Goal: Information Seeking & Learning: Learn about a topic

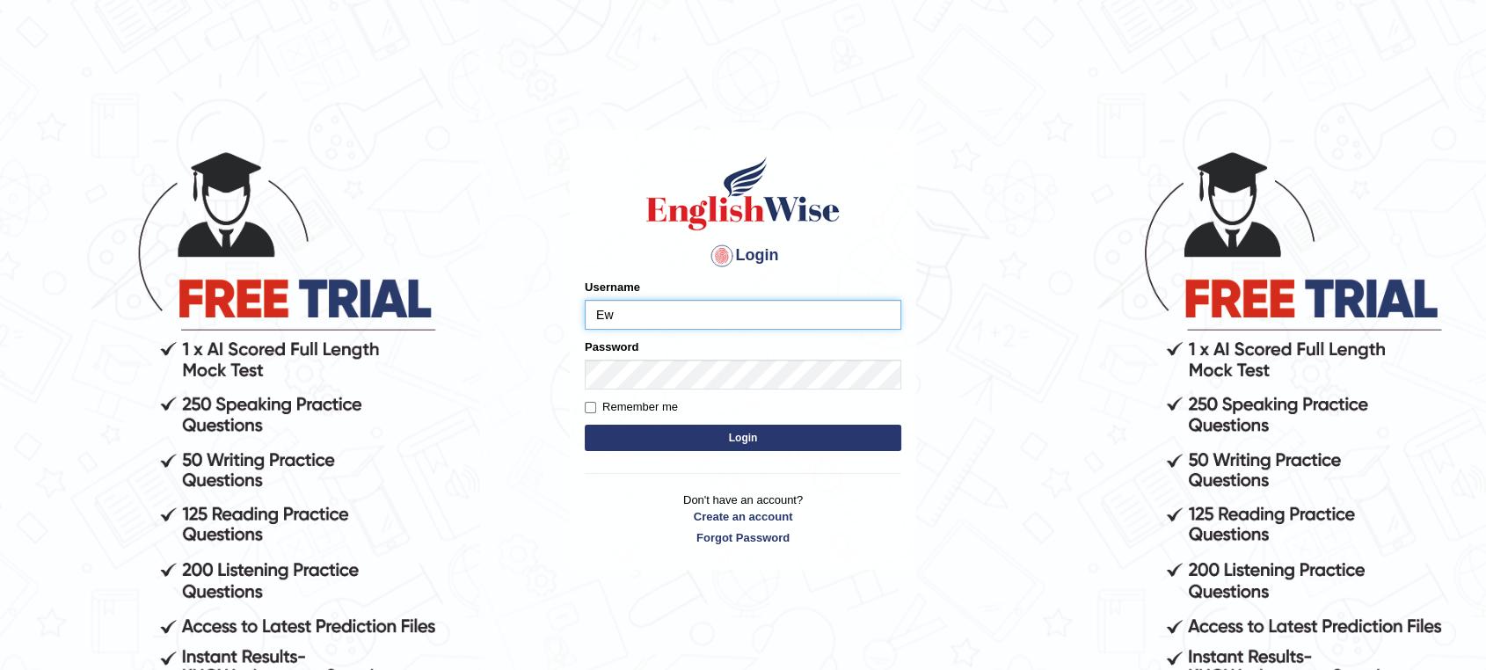
type input "EwOnline"
click at [858, 536] on link "Forgot Password" at bounding box center [743, 537] width 317 height 17
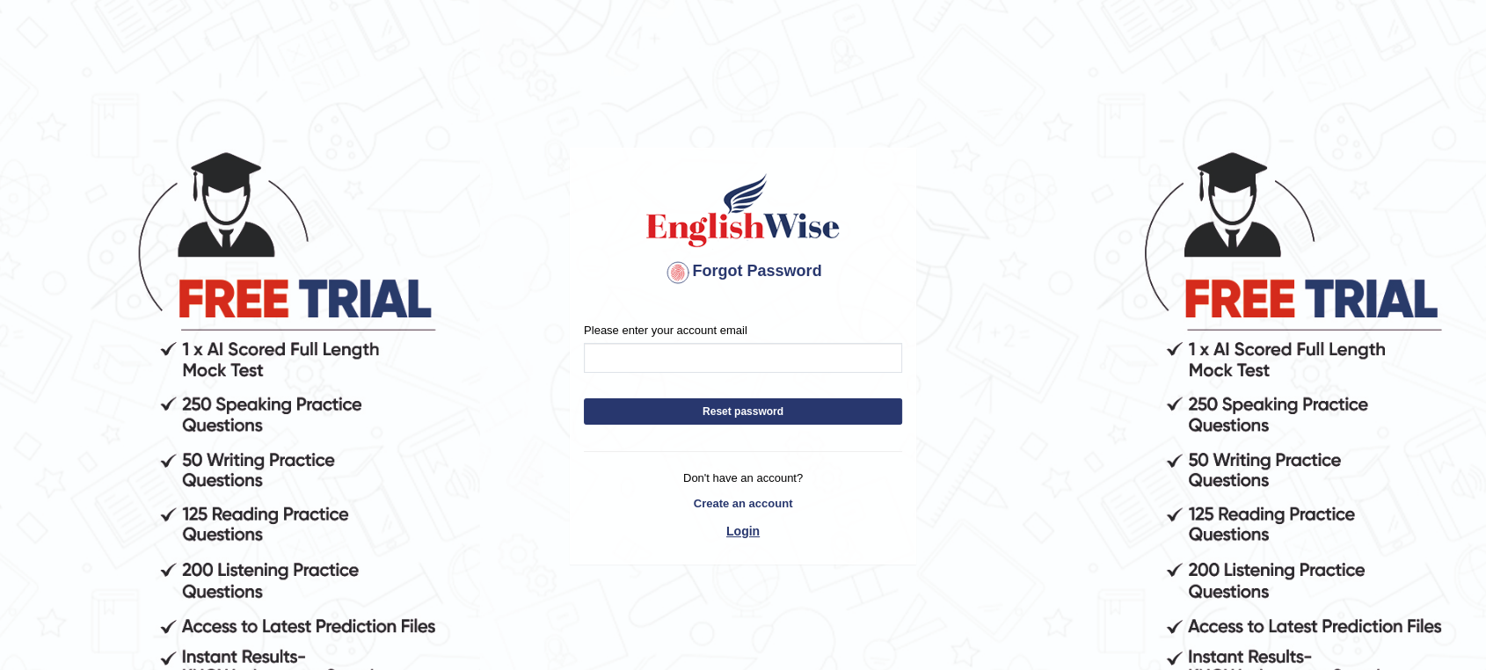
click at [745, 527] on link "Login" at bounding box center [743, 531] width 318 height 30
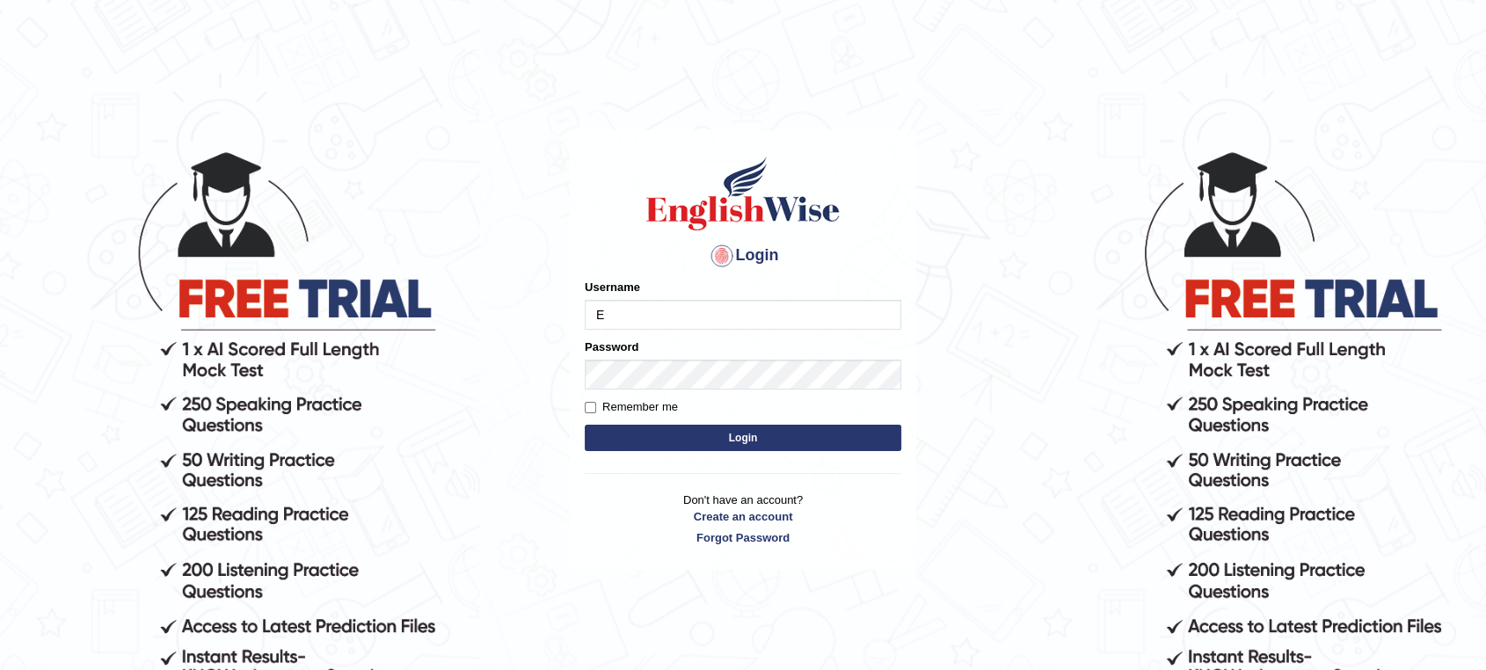
type input "EwOnline"
click at [585, 425] on button "Login" at bounding box center [743, 438] width 317 height 26
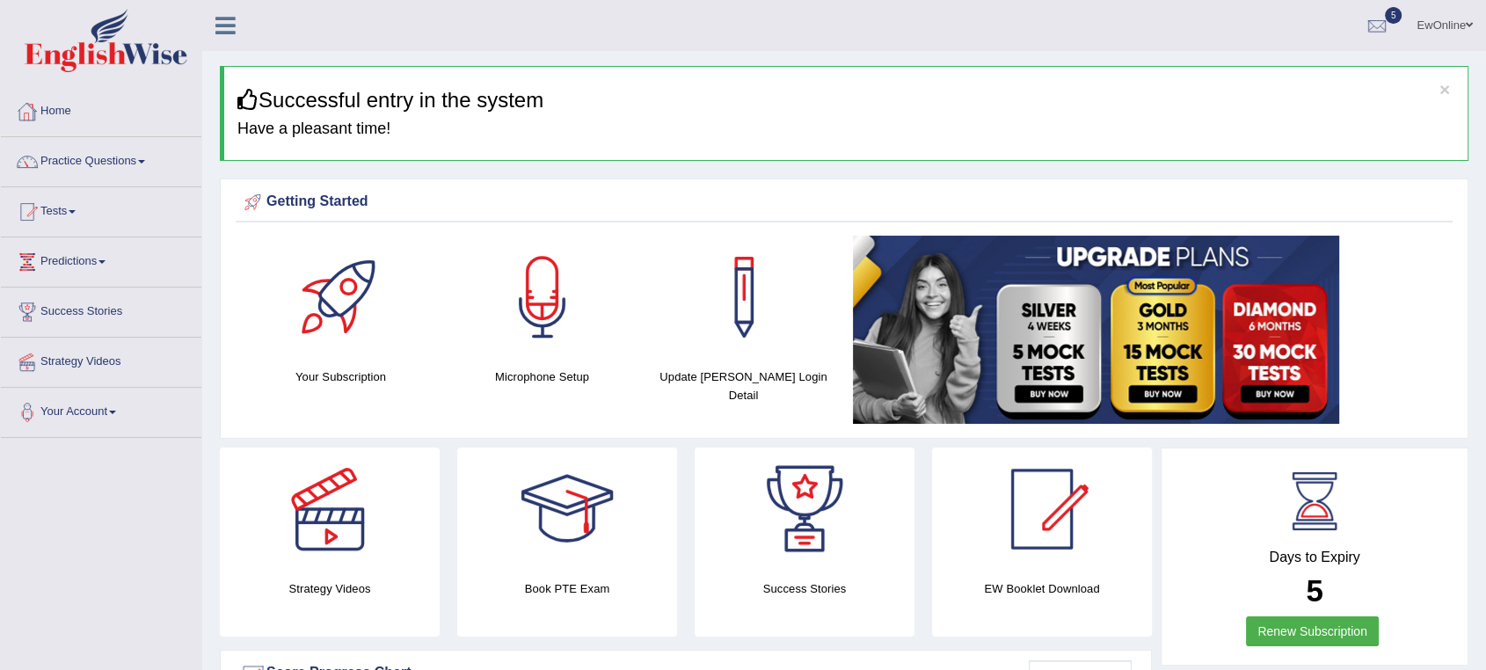
click at [110, 157] on link "Practice Questions" at bounding box center [101, 159] width 201 height 44
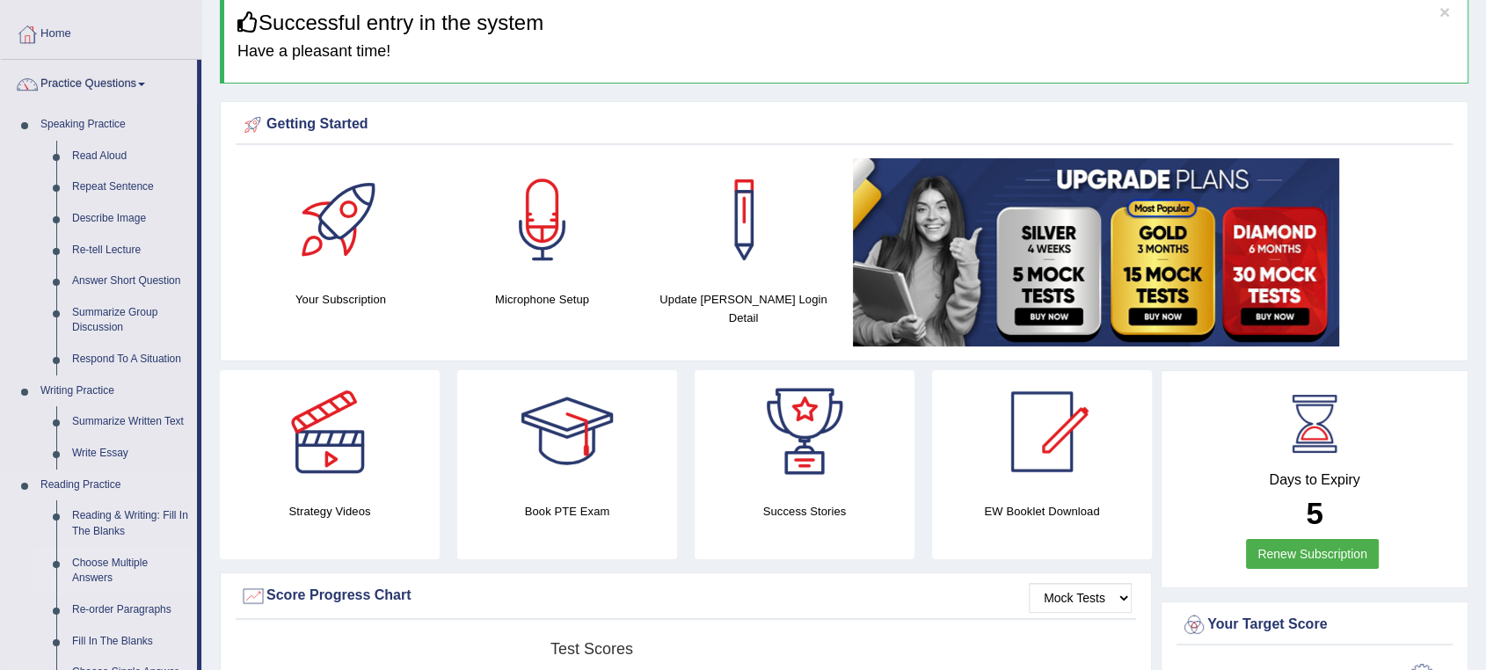
scroll to position [195, 0]
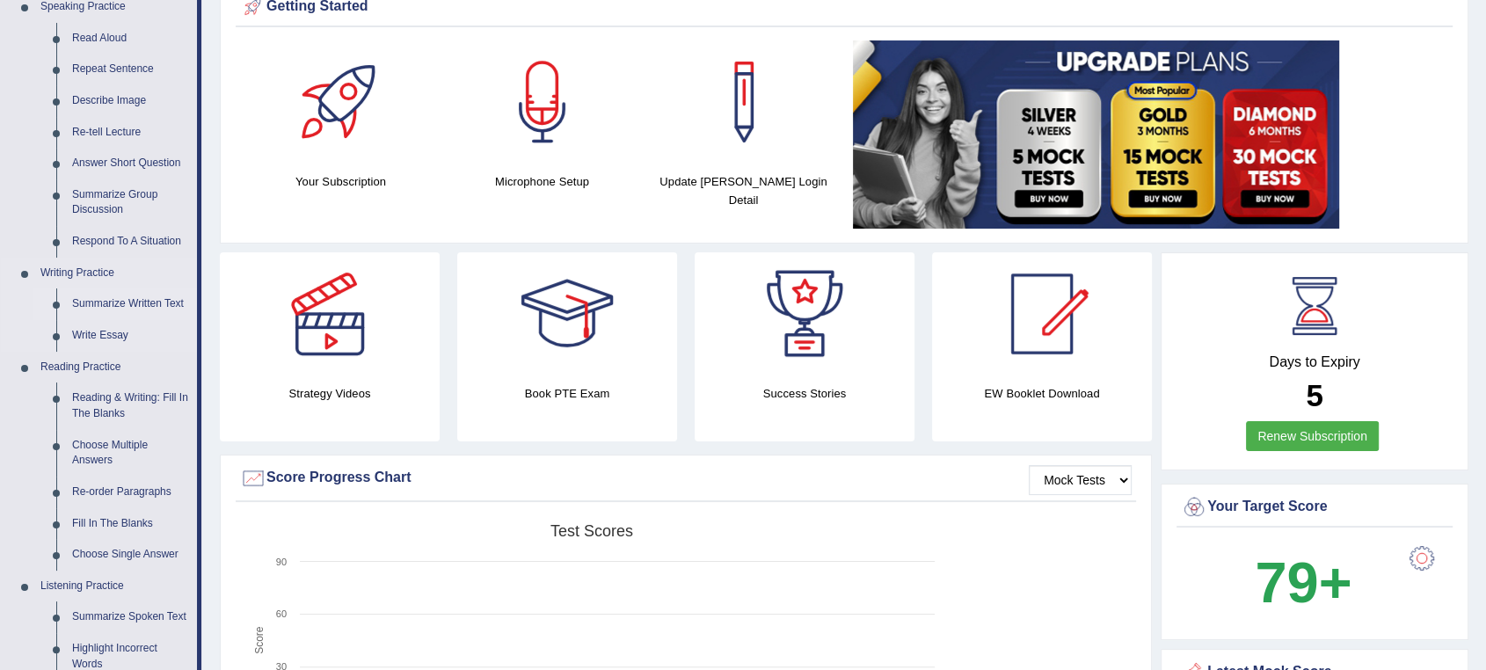
click at [121, 304] on link "Summarize Written Text" at bounding box center [130, 304] width 133 height 32
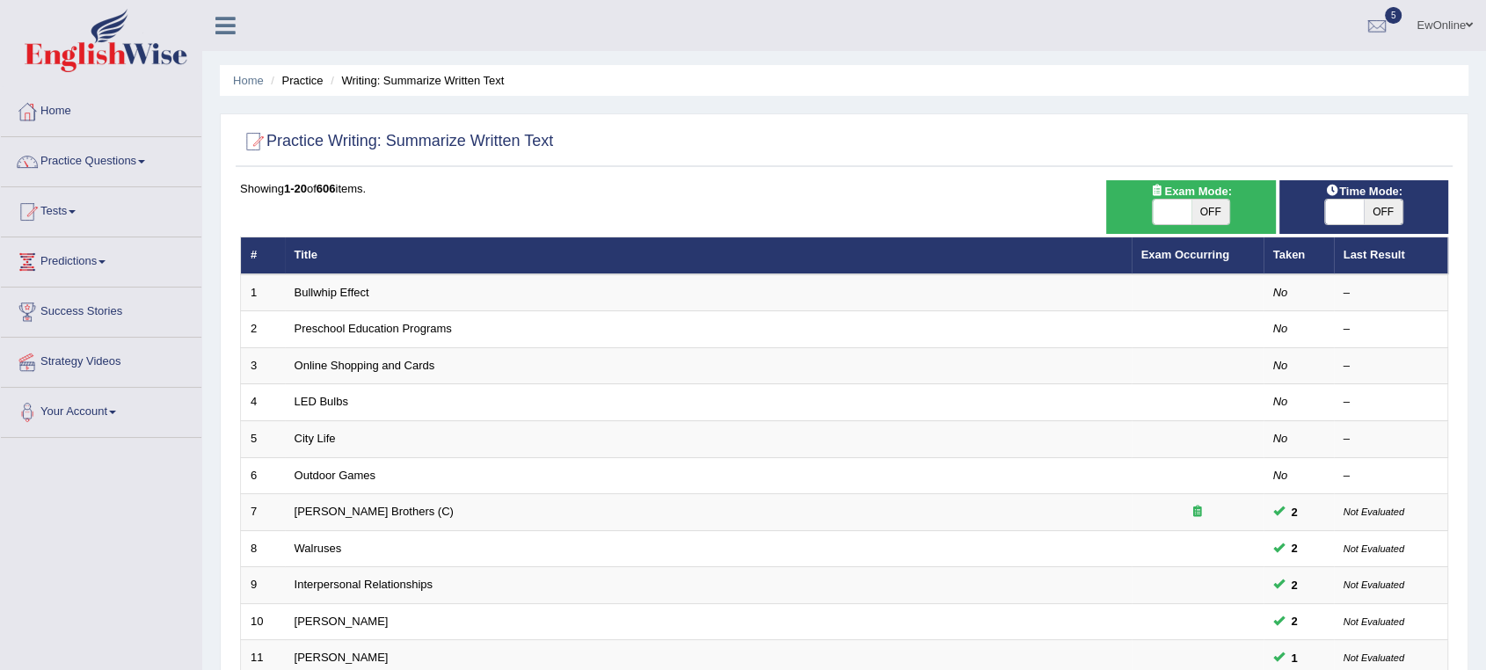
click at [1202, 216] on span "OFF" at bounding box center [1211, 212] width 39 height 25
checkbox input "true"
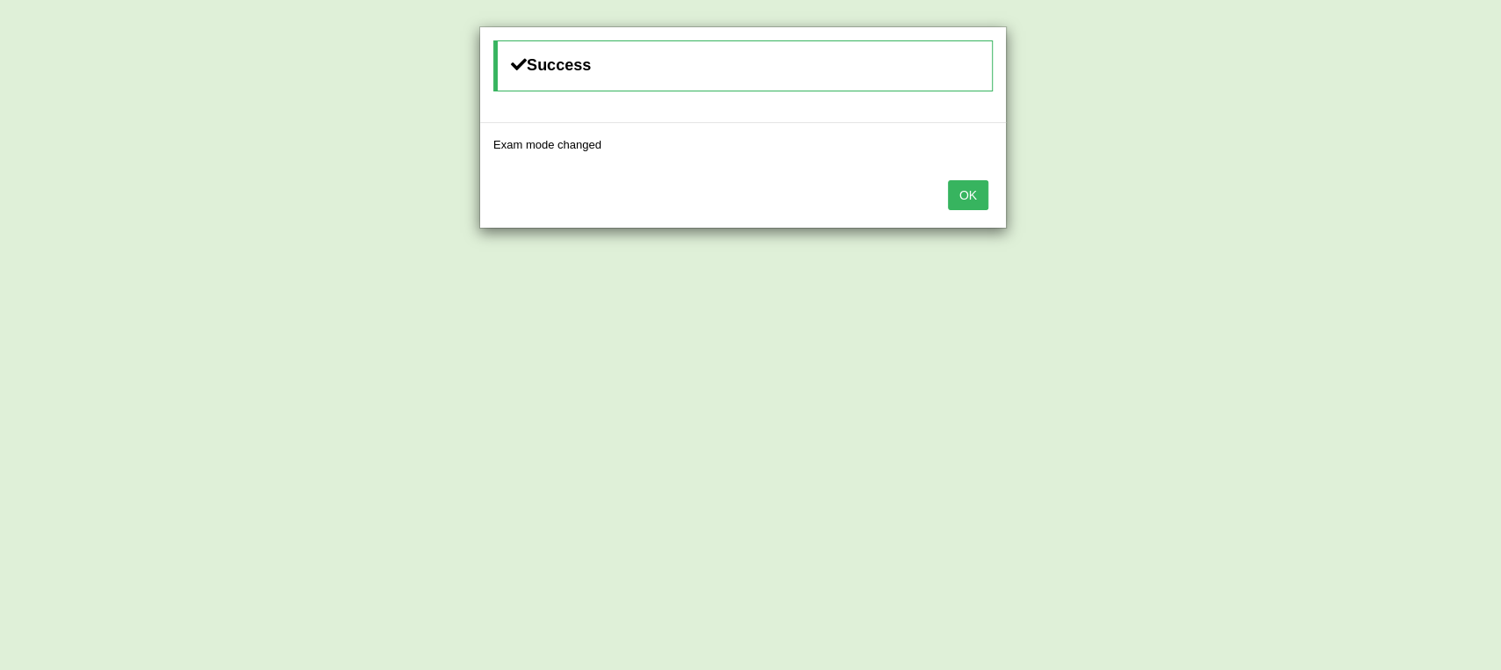
click at [960, 193] on button "OK" at bounding box center [968, 195] width 40 height 30
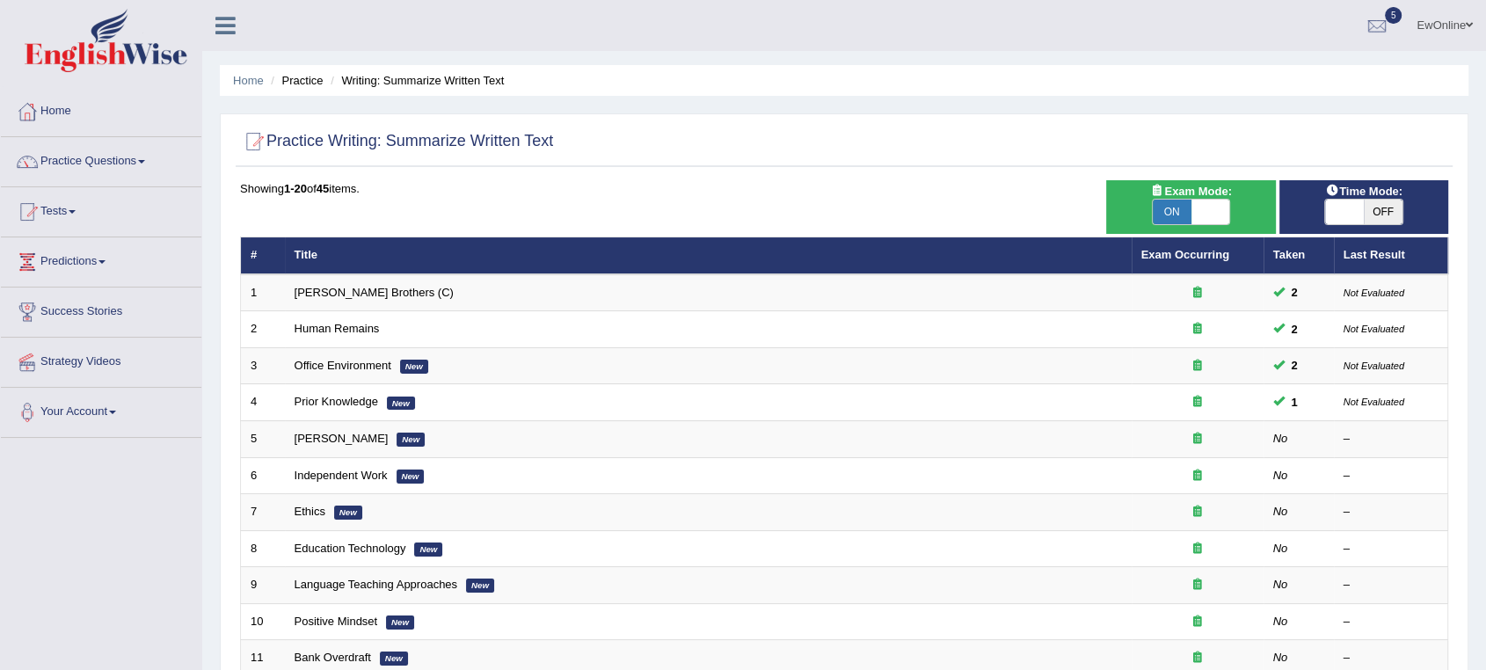
click at [1388, 205] on span "OFF" at bounding box center [1383, 212] width 39 height 25
checkbox input "true"
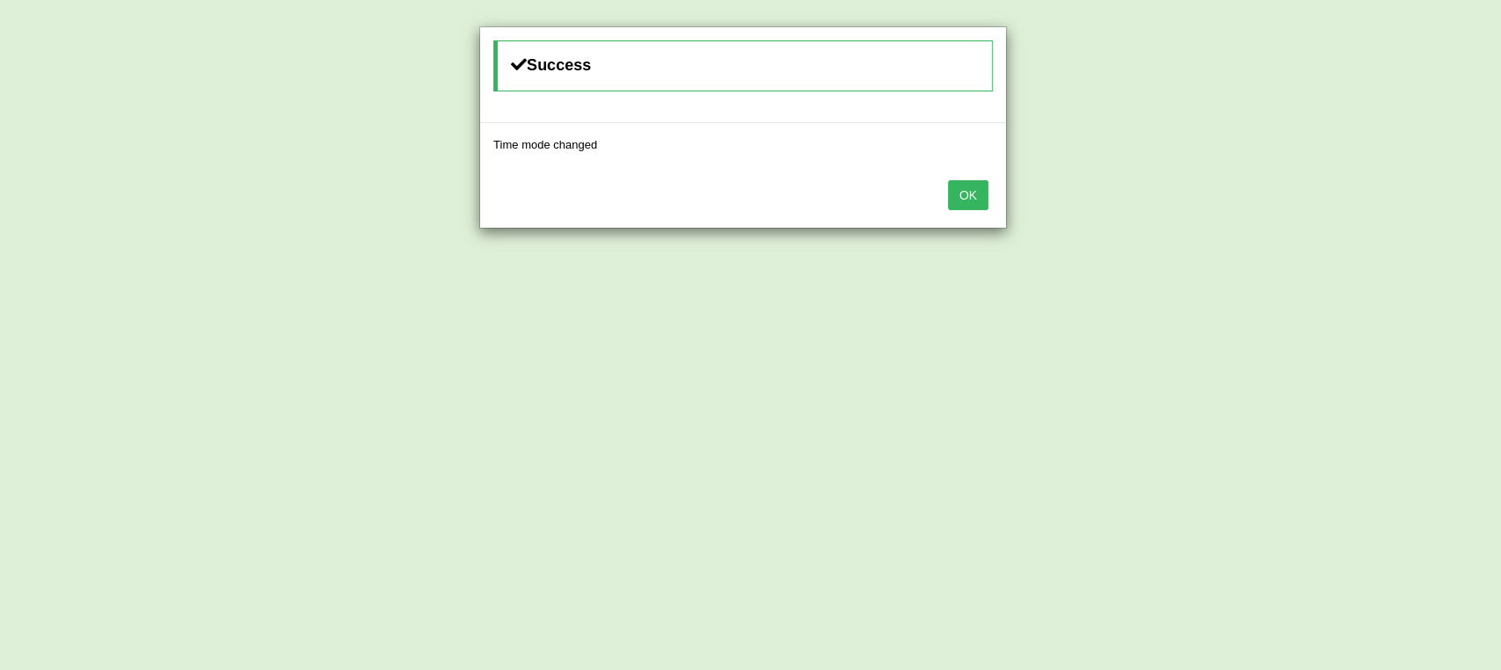
click at [973, 198] on button "OK" at bounding box center [968, 195] width 40 height 30
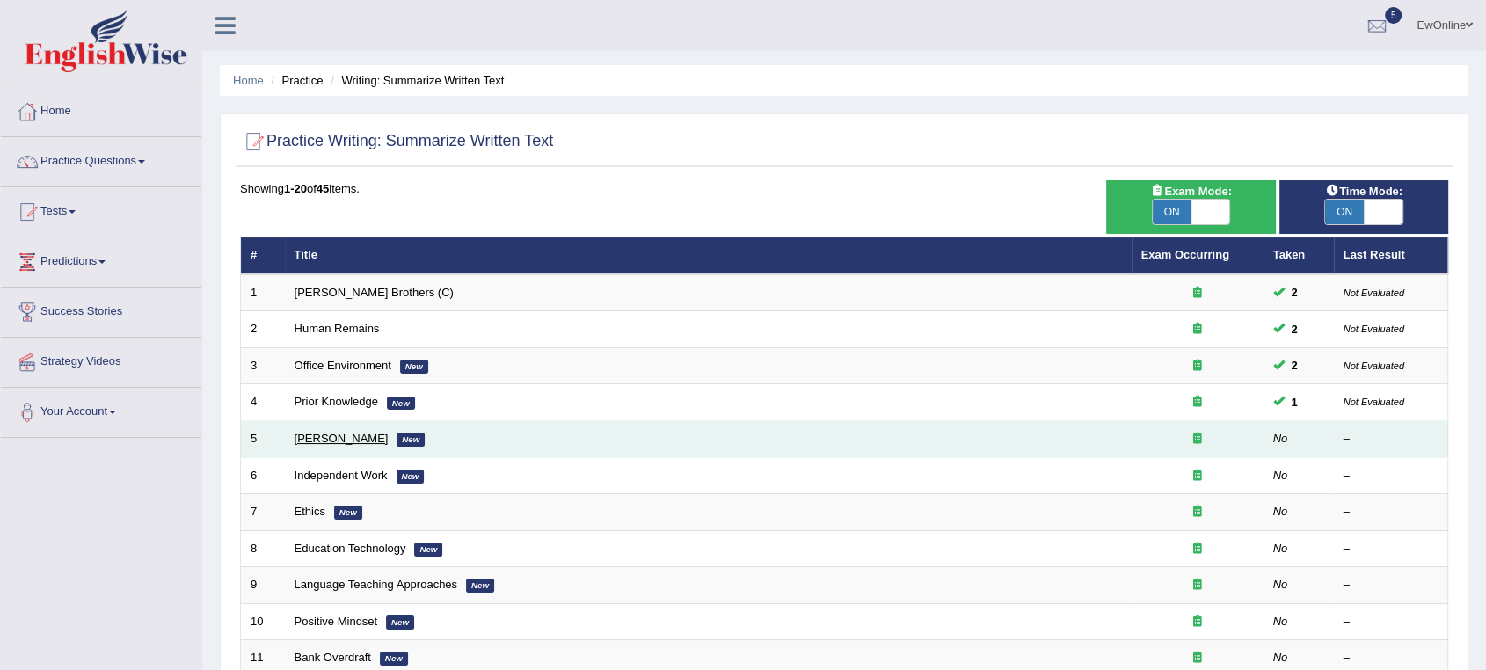
click at [342, 437] on link "Bertrand Russell" at bounding box center [342, 438] width 94 height 13
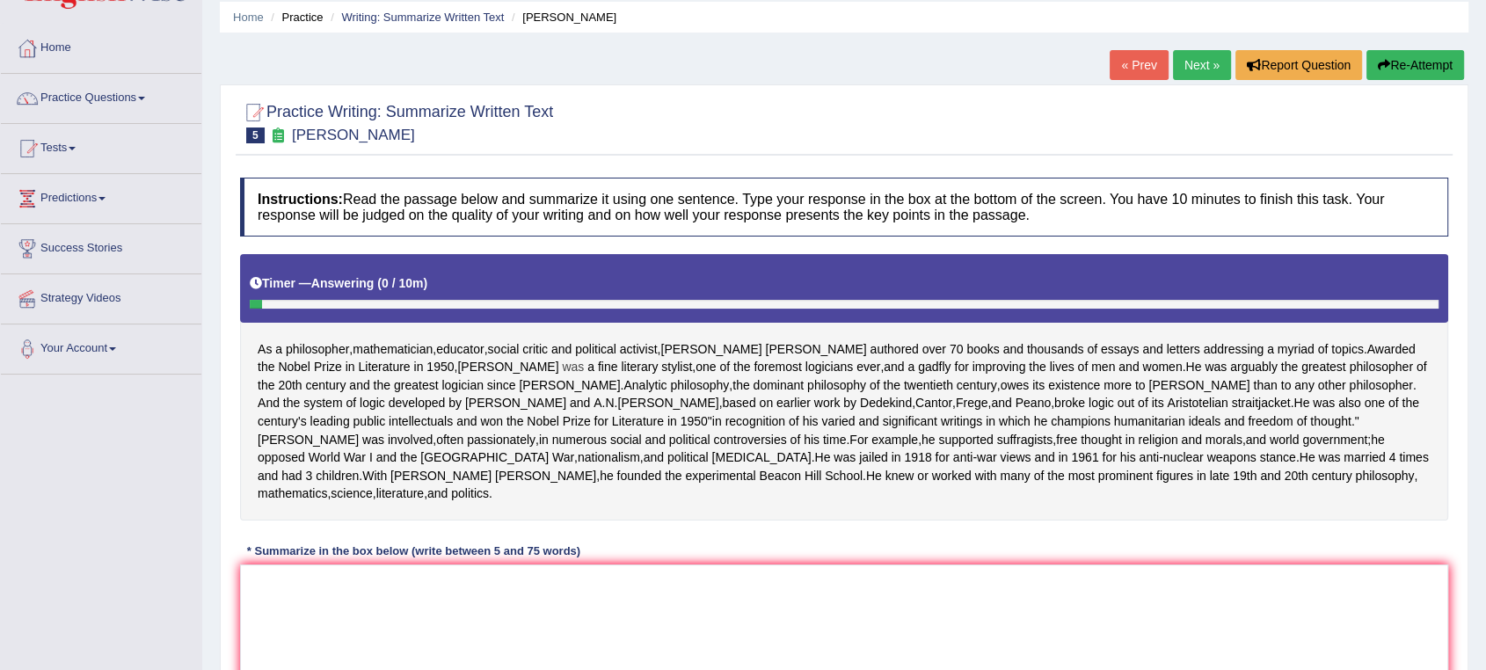
scroll to position [98, 0]
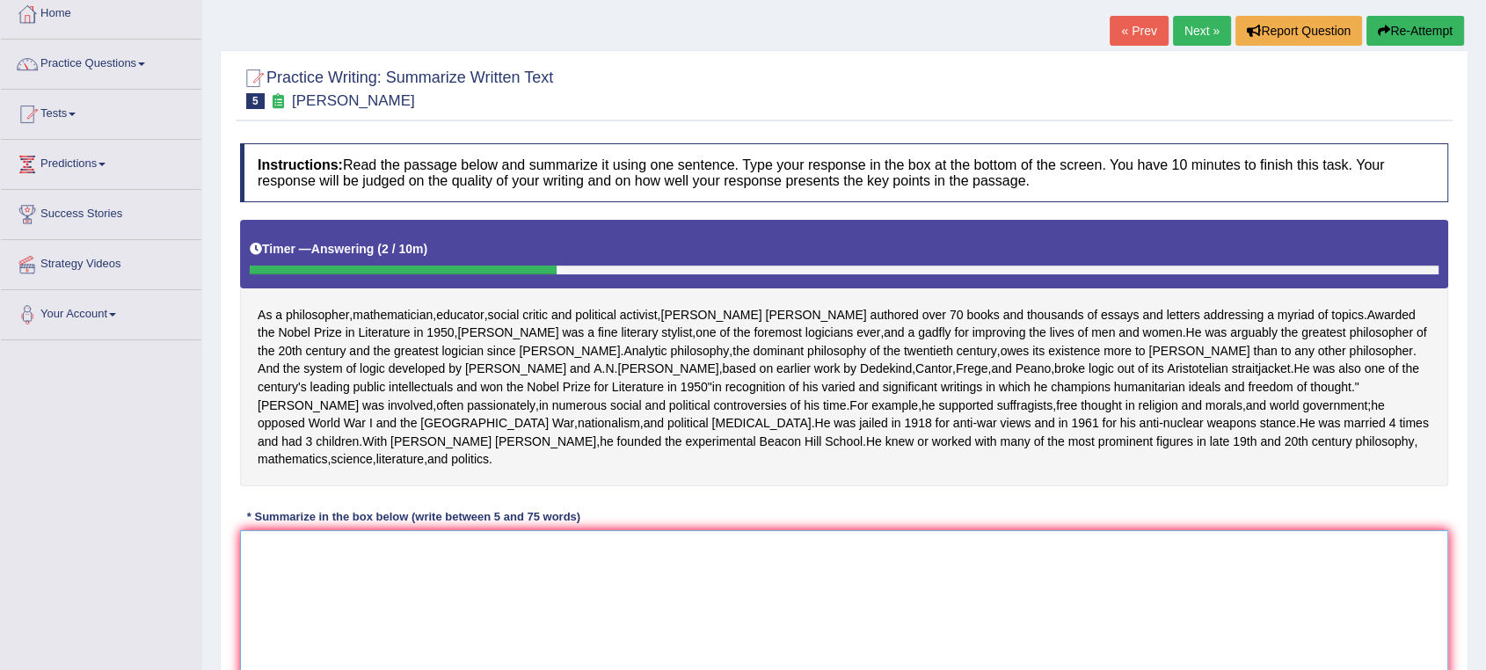
click at [294, 593] on textarea at bounding box center [844, 615] width 1208 height 171
type textarea "t"
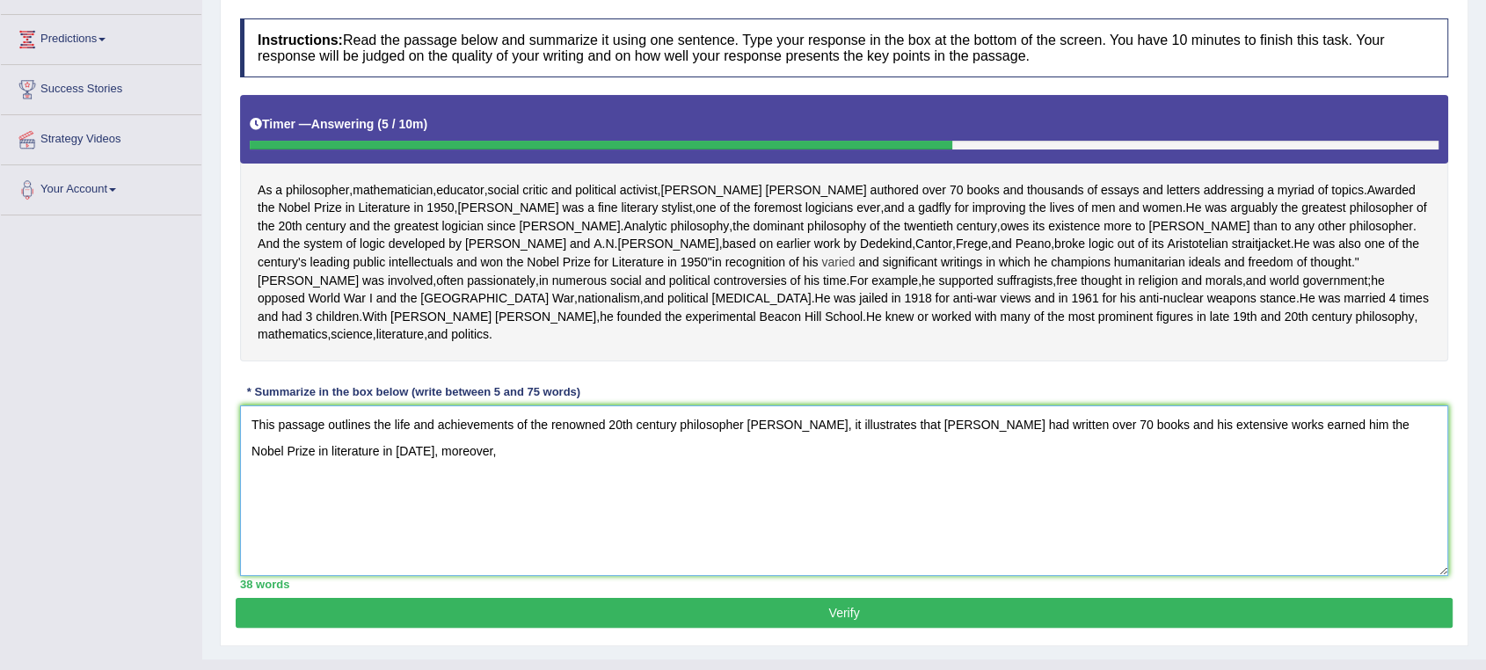
scroll to position [212, 0]
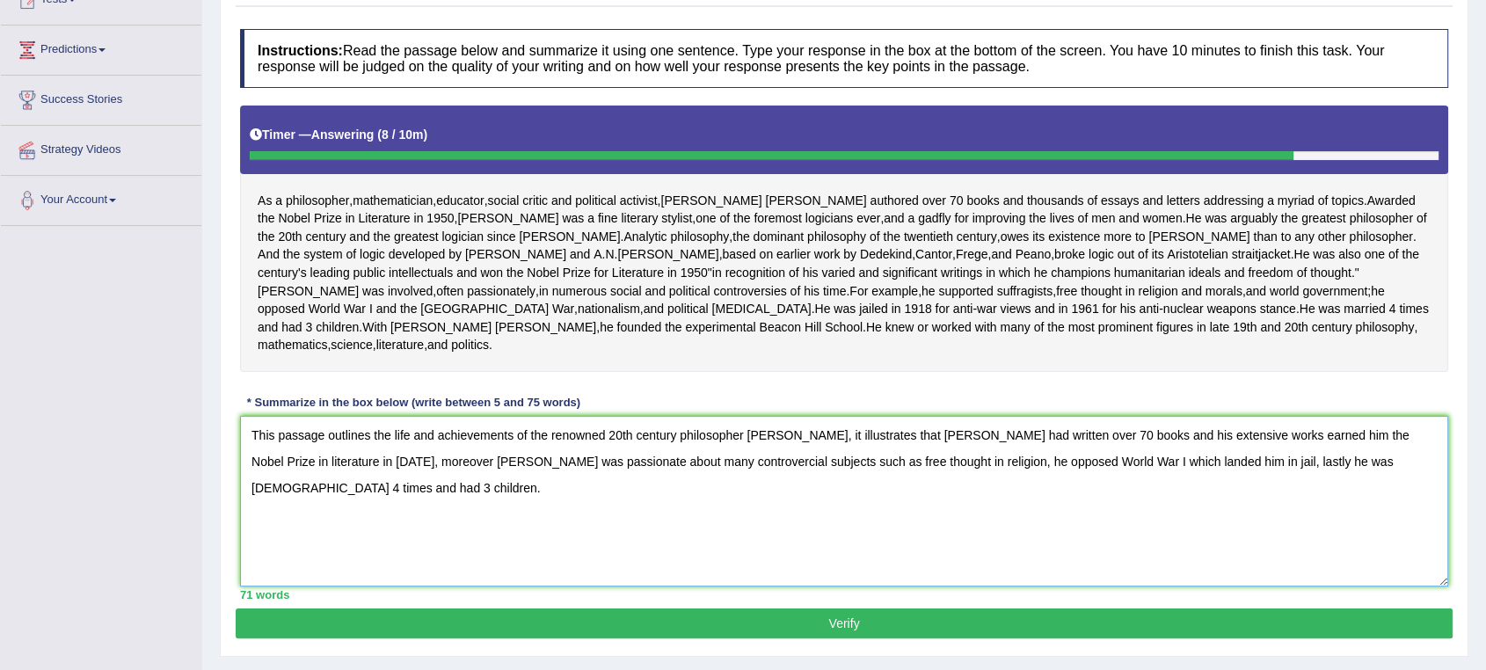
click at [552, 491] on textarea "This passage outlines the life and achievements of the renowned 20th century ph…" at bounding box center [844, 501] width 1208 height 171
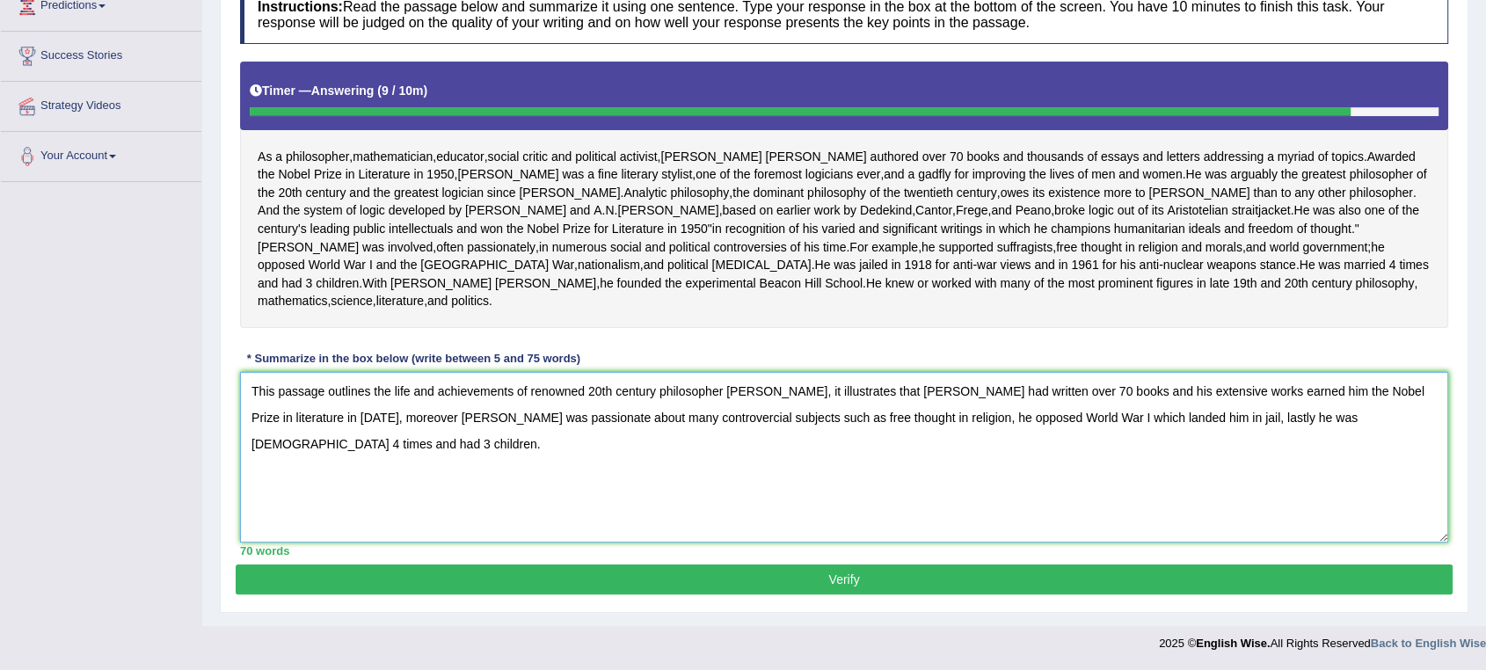
type textarea "This passage outlines the life and achievements of renowned 20th century philos…"
click at [786, 587] on button "Verify" at bounding box center [844, 580] width 1217 height 30
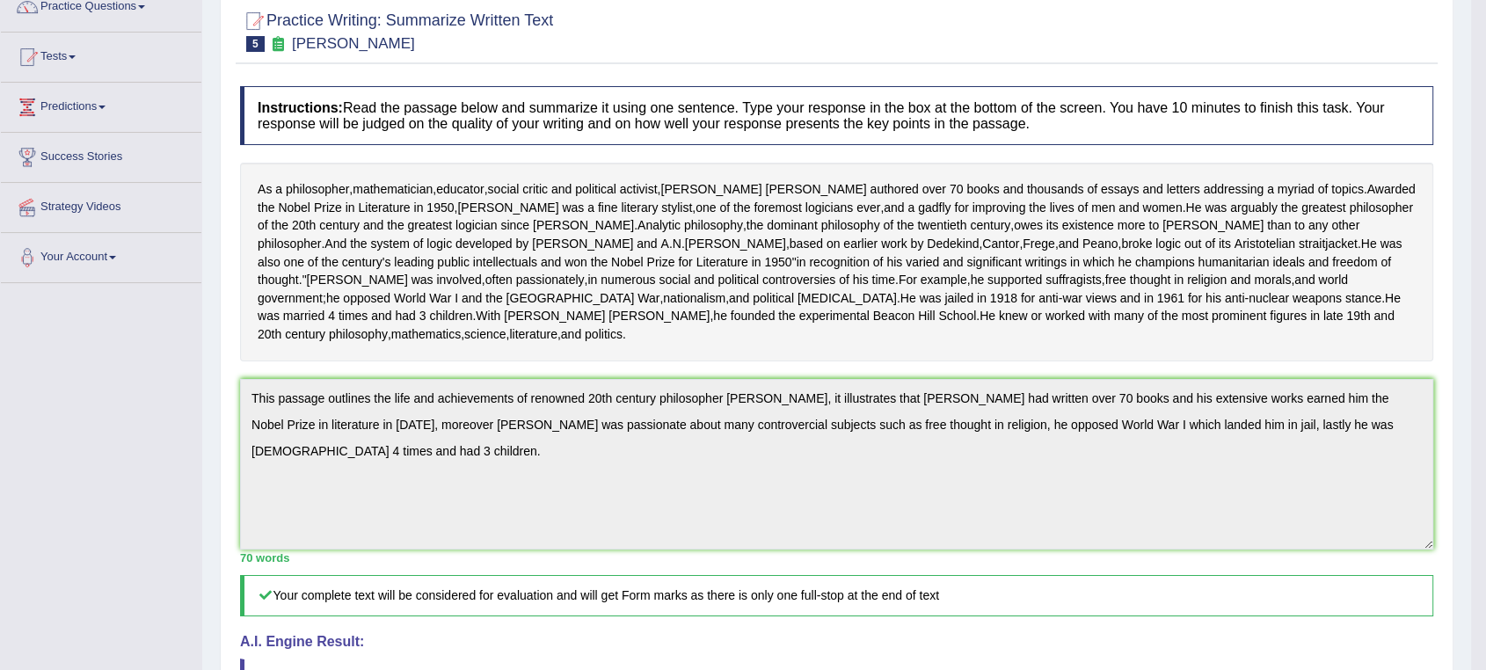
scroll to position [0, 0]
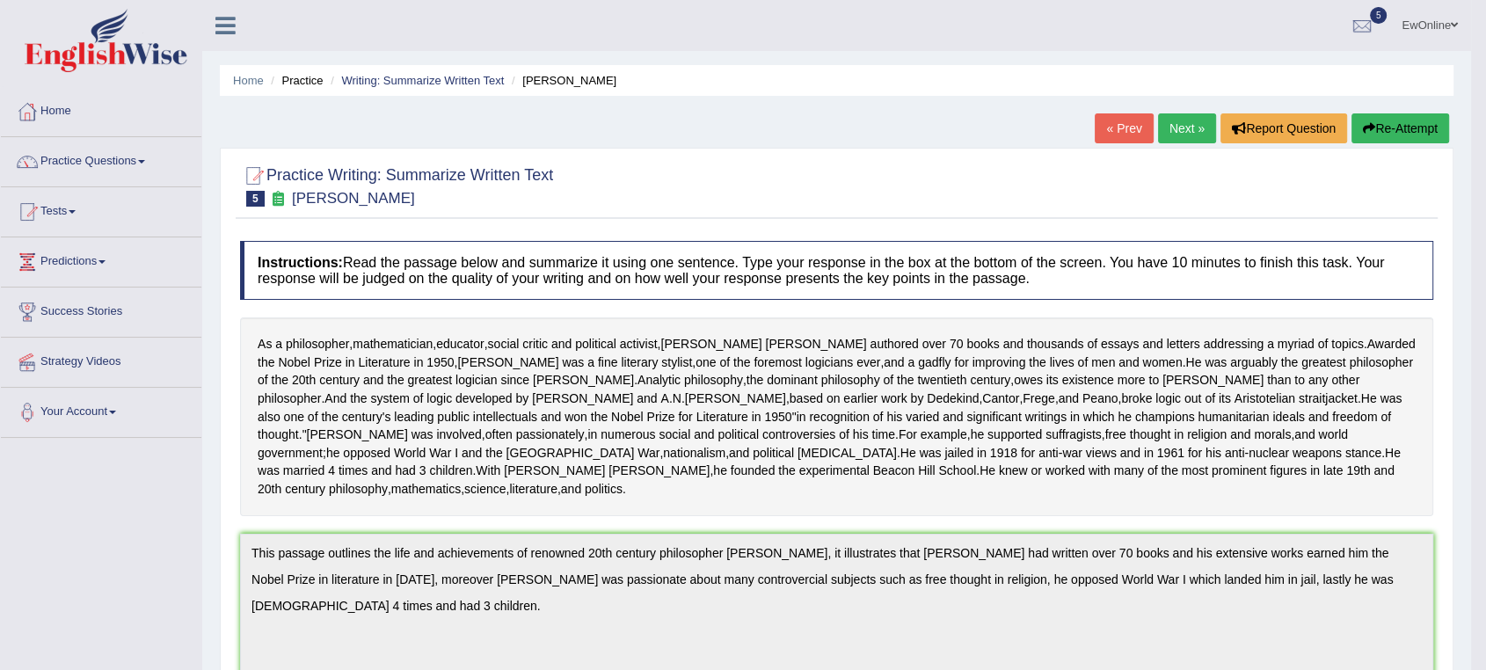
click at [1180, 125] on link "Next »" at bounding box center [1187, 128] width 58 height 30
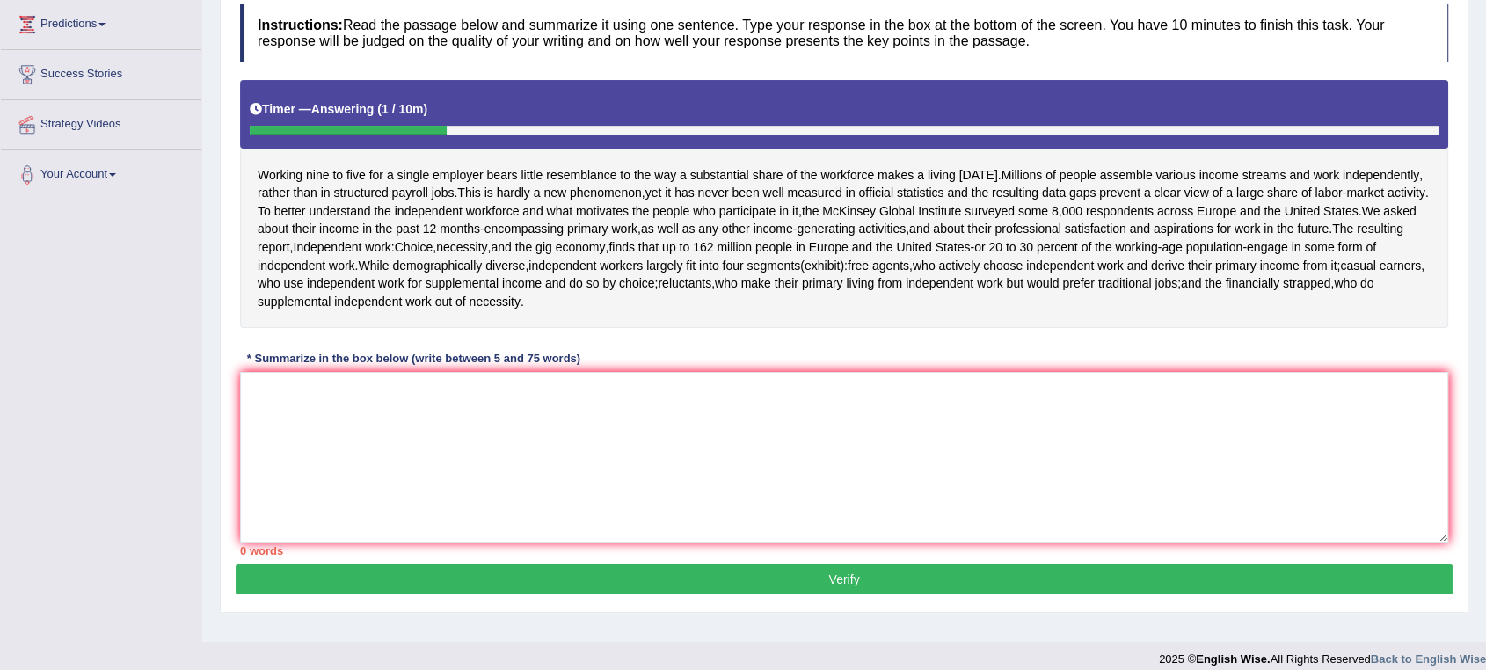
scroll to position [253, 0]
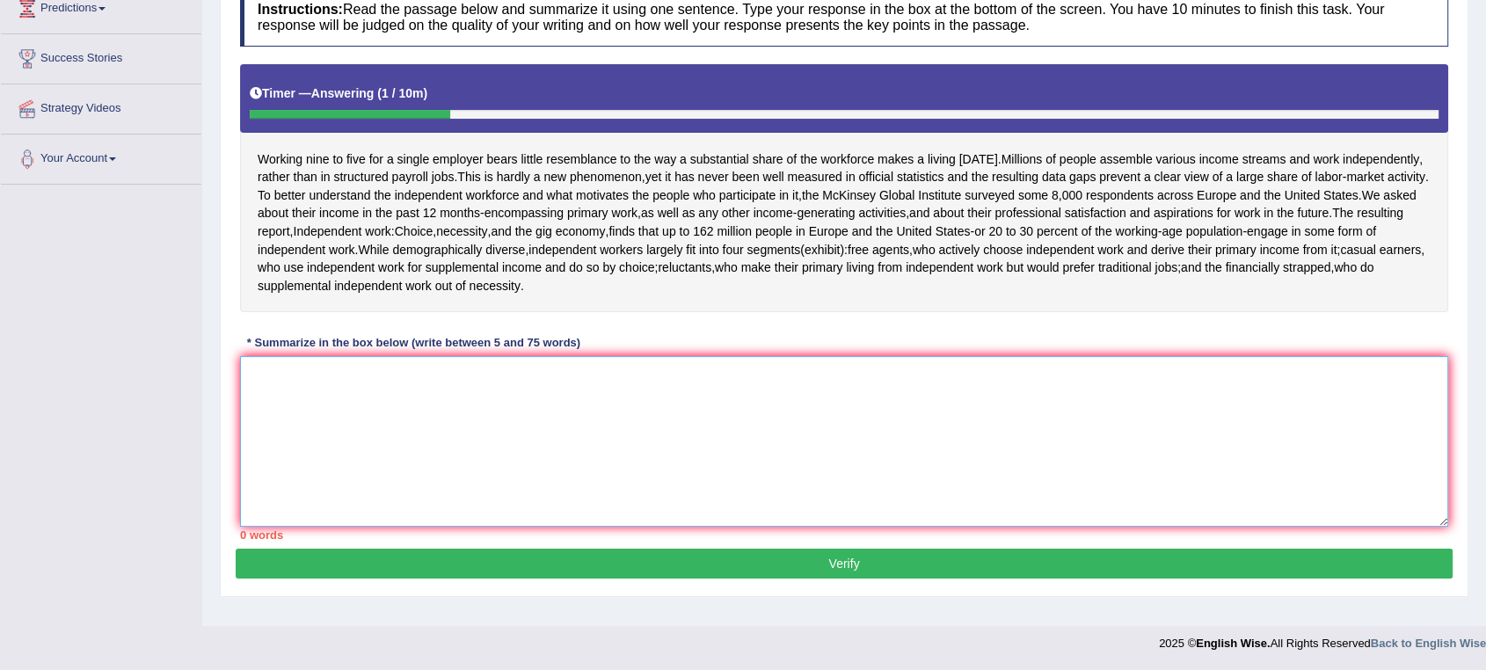
click at [296, 373] on textarea at bounding box center [844, 441] width 1208 height 171
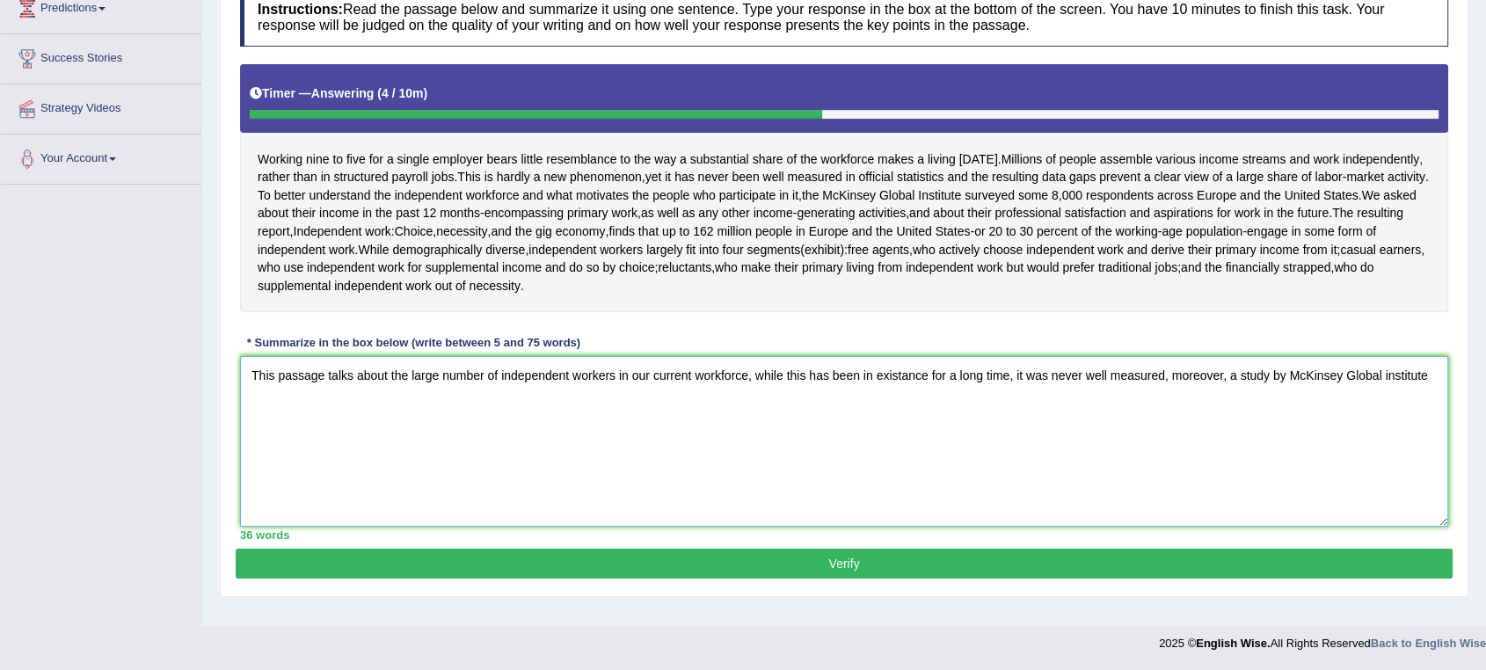
click at [1267, 375] on textarea "This passage talks about the large number of independent workers in our current…" at bounding box center [844, 441] width 1208 height 171
click at [1439, 374] on textarea "This passage talks about the large number of independent workers in our current…" at bounding box center [844, 441] width 1208 height 171
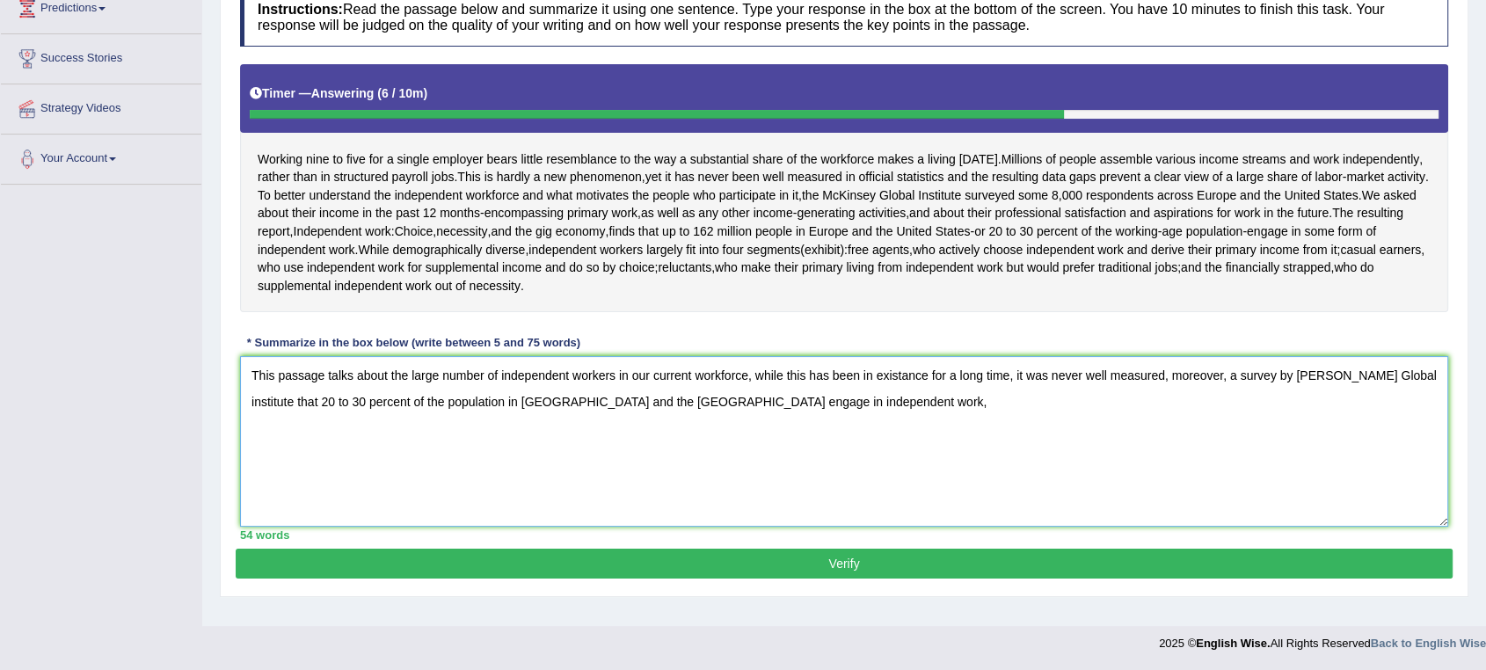
click at [785, 371] on textarea "This passage talks about the large number of independent workers in our current…" at bounding box center [844, 441] width 1208 height 171
click at [1011, 406] on textarea "This passage talks about the large number of independent workers in our current…" at bounding box center [844, 441] width 1208 height 171
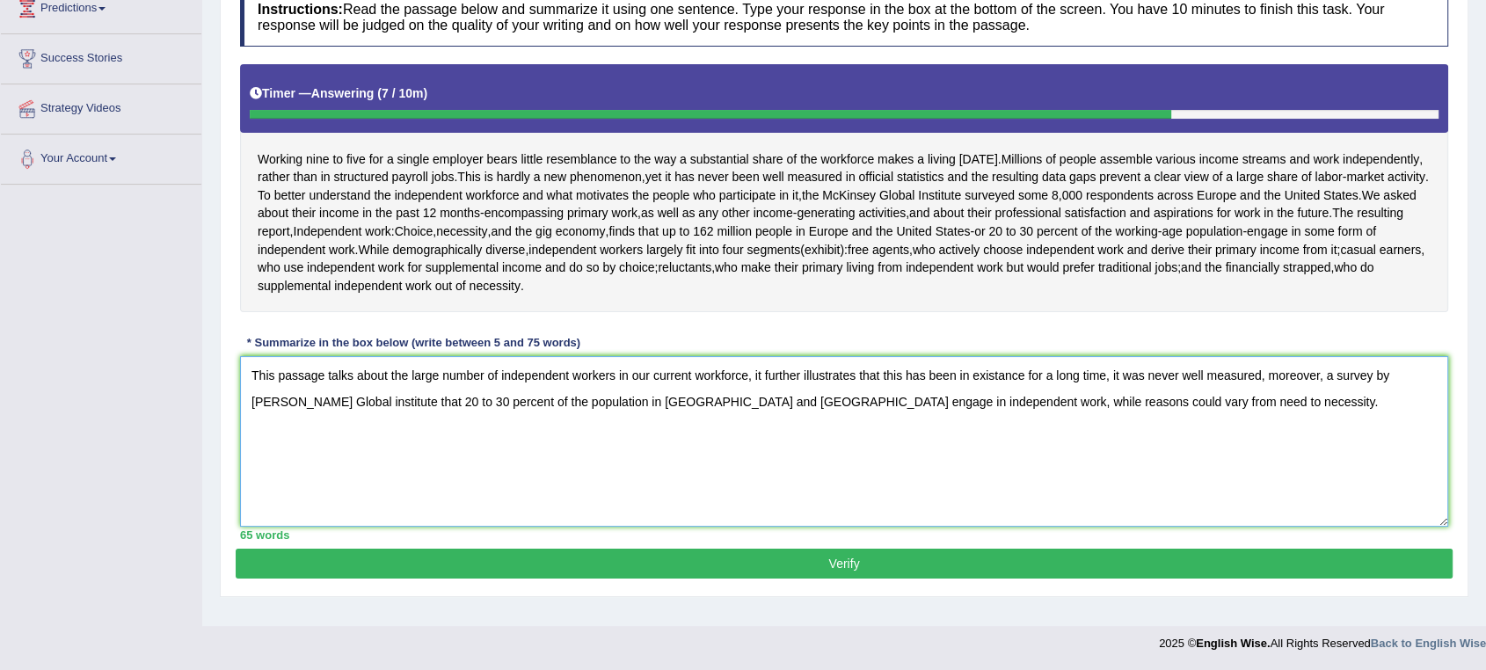
click at [1120, 375] on textarea "This passage talks about the large number of independent workers in our current…" at bounding box center [844, 441] width 1208 height 171
click at [392, 399] on textarea "This passage talks about the large number of independent workers in our current…" at bounding box center [844, 441] width 1208 height 171
type textarea "This passage talks about the large number of independent workers in our current…"
click at [836, 564] on button "Verify" at bounding box center [844, 564] width 1217 height 30
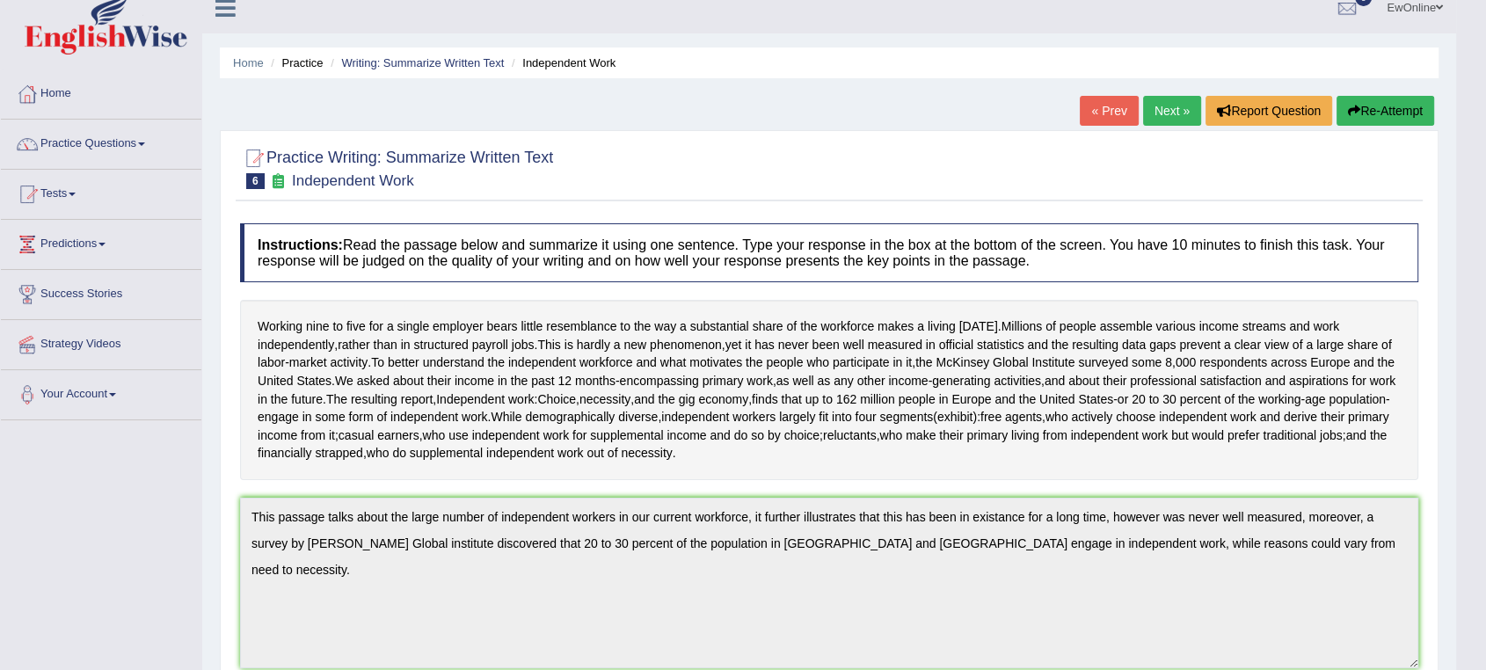
scroll to position [0, 0]
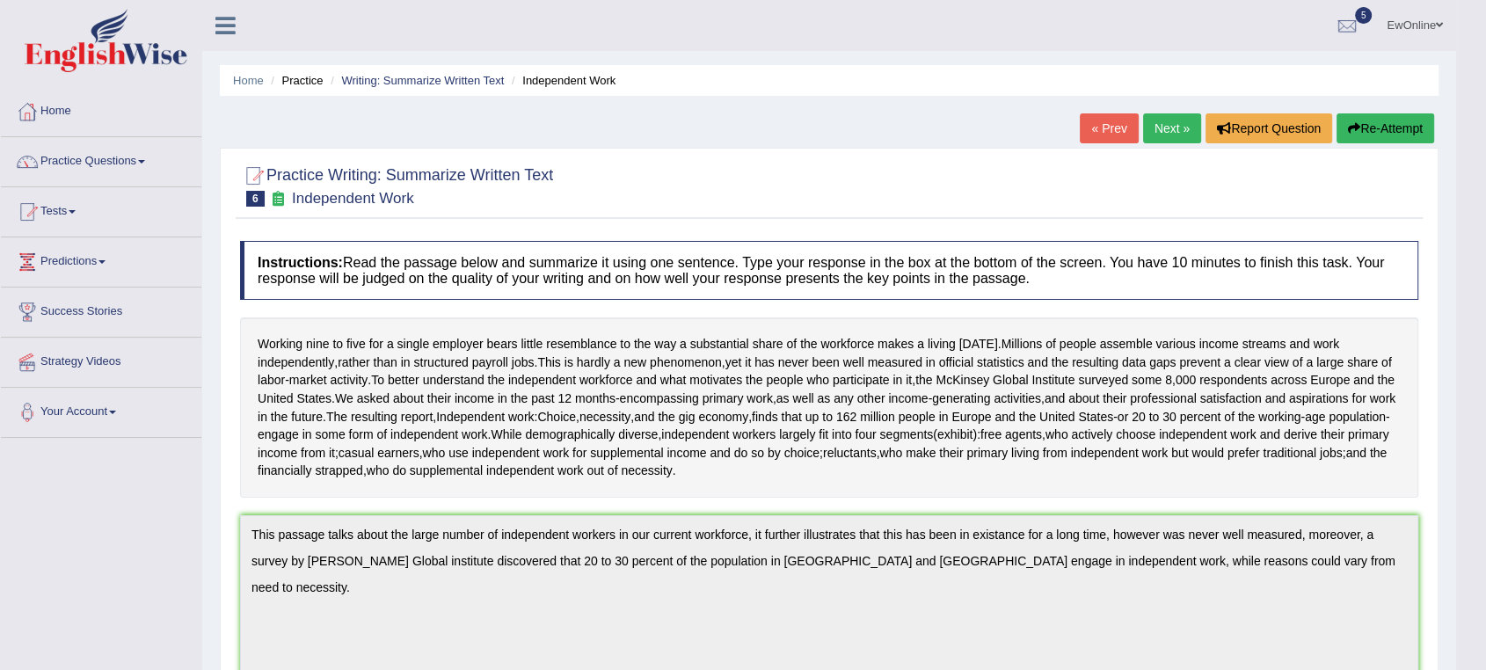
click at [1436, 22] on span at bounding box center [1439, 24] width 7 height 11
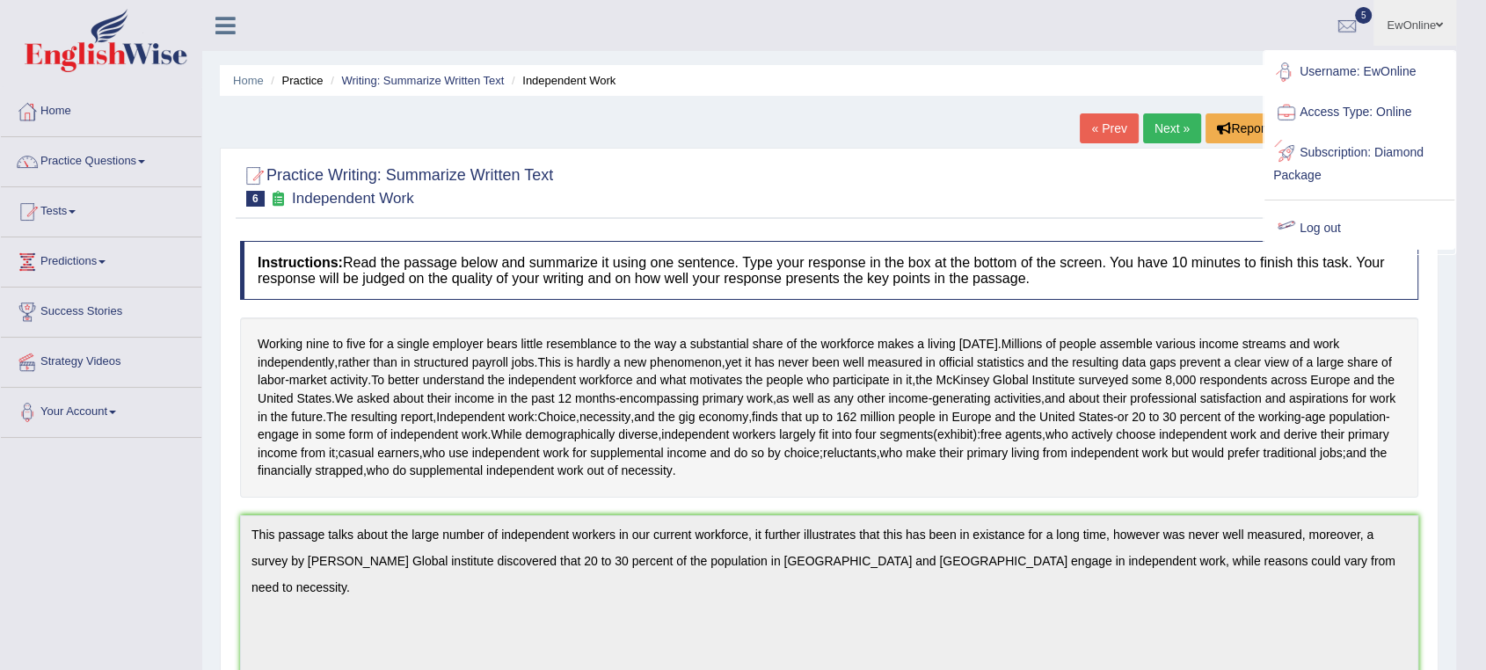
click at [1314, 227] on link "Log out" at bounding box center [1360, 228] width 190 height 40
